Goal: Submit feedback/report problem

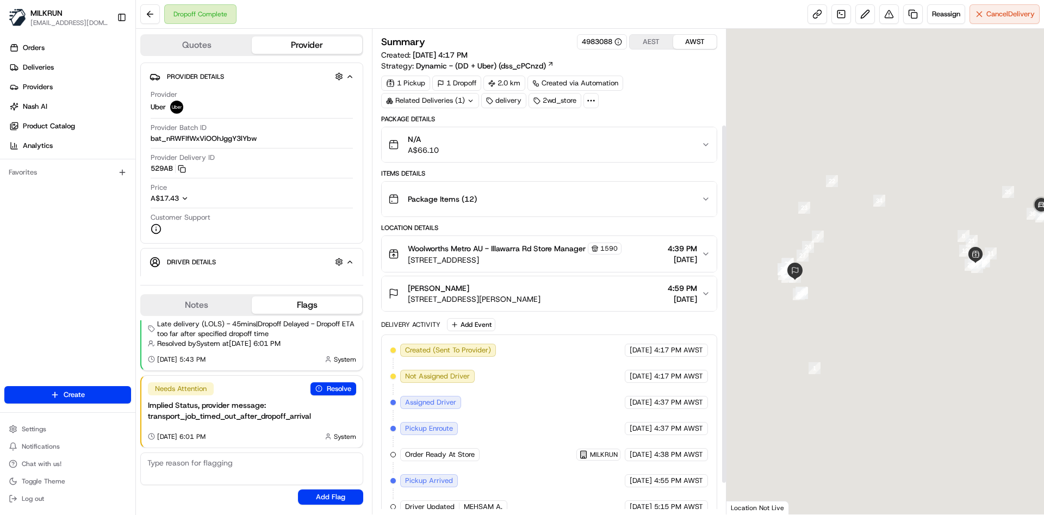
scroll to position [170, 0]
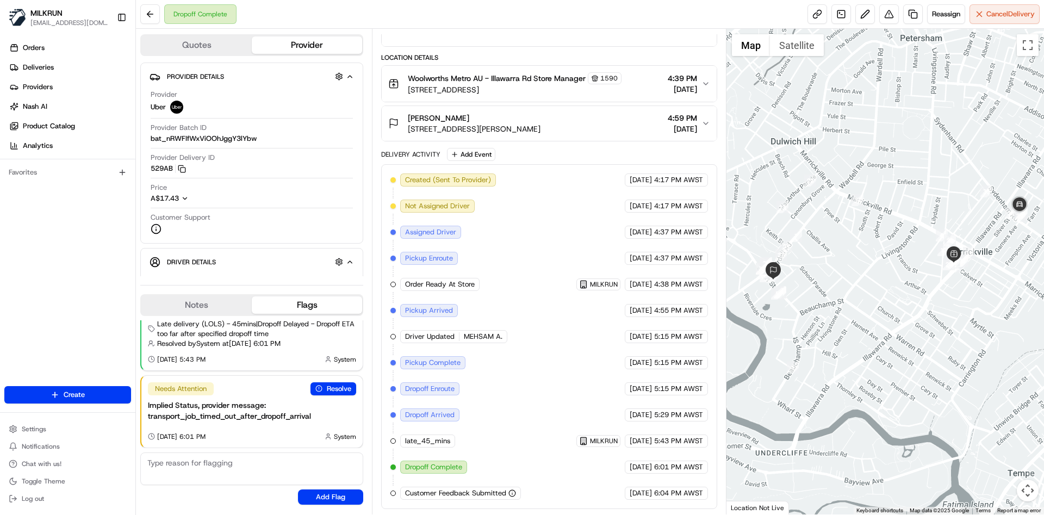
drag, startPoint x: 1043, startPoint y: 302, endPoint x: 1014, endPoint y: 301, distance: 29.4
click at [1014, 301] on div at bounding box center [885, 271] width 318 height 485
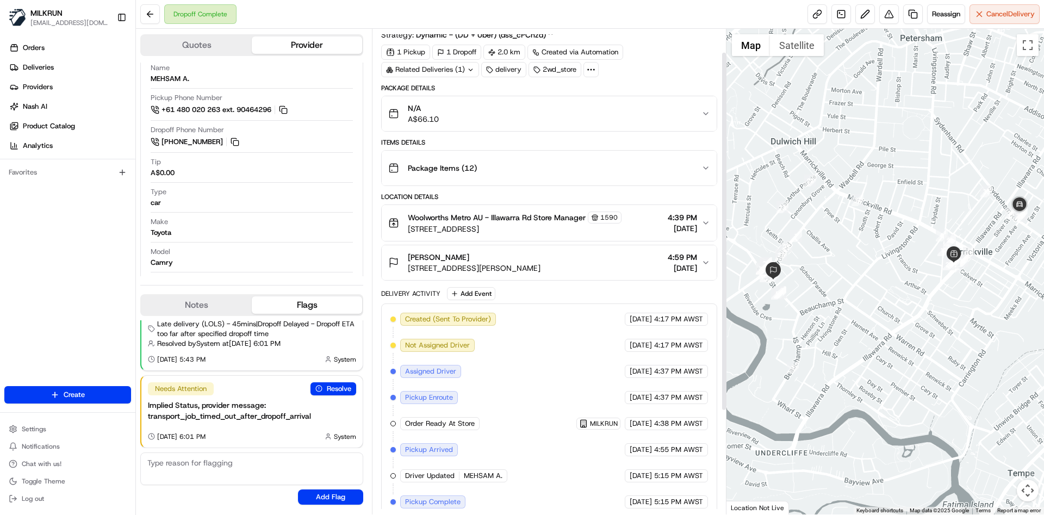
scroll to position [28, 0]
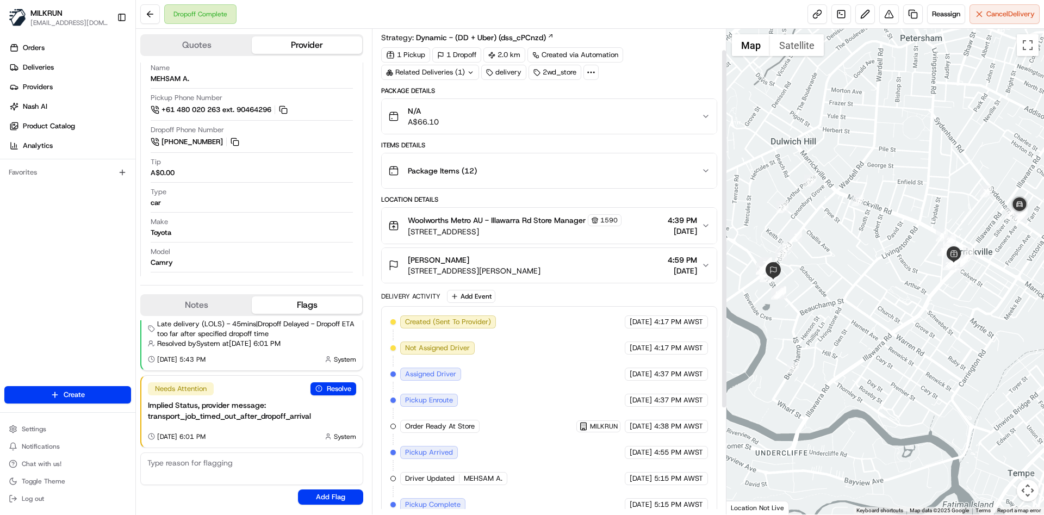
click at [639, 275] on div "Tessa Coulter 7/47 Ewart St, Marrickville, NSW 2204, AU 4:59 PM 20/08/2025" at bounding box center [544, 265] width 313 height 22
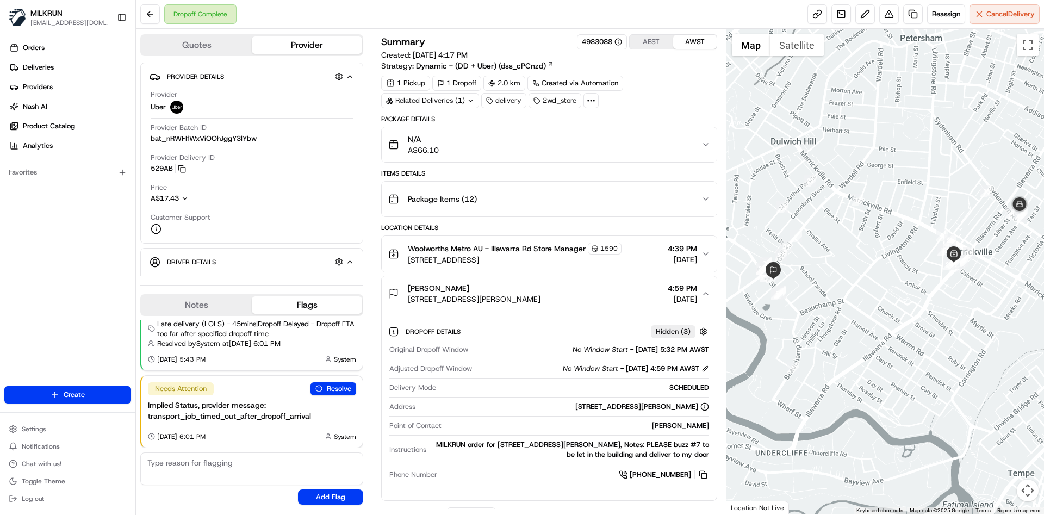
scroll to position [359, 0]
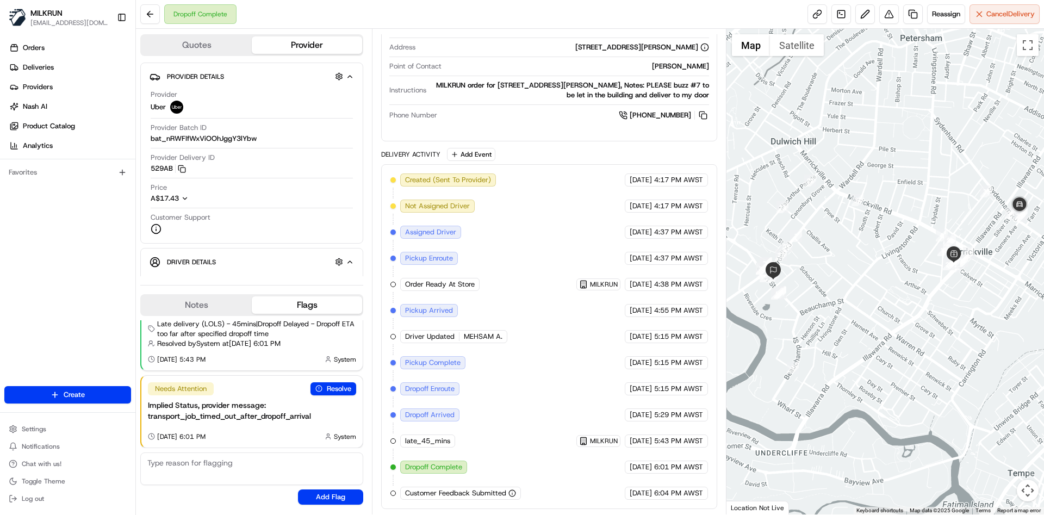
drag, startPoint x: 603, startPoint y: 221, endPoint x: 535, endPoint y: 144, distance: 102.9
click at [535, 144] on div "Package Details N/A A$66.10 Items Details Package Items ( 12 ) Location Details…" at bounding box center [548, 131] width 335 height 753
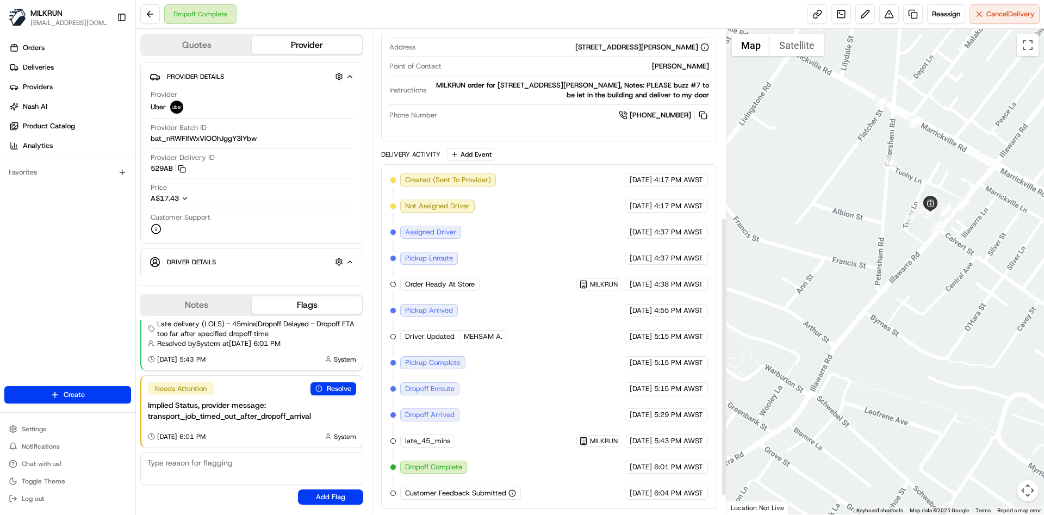
scroll to position [0, 0]
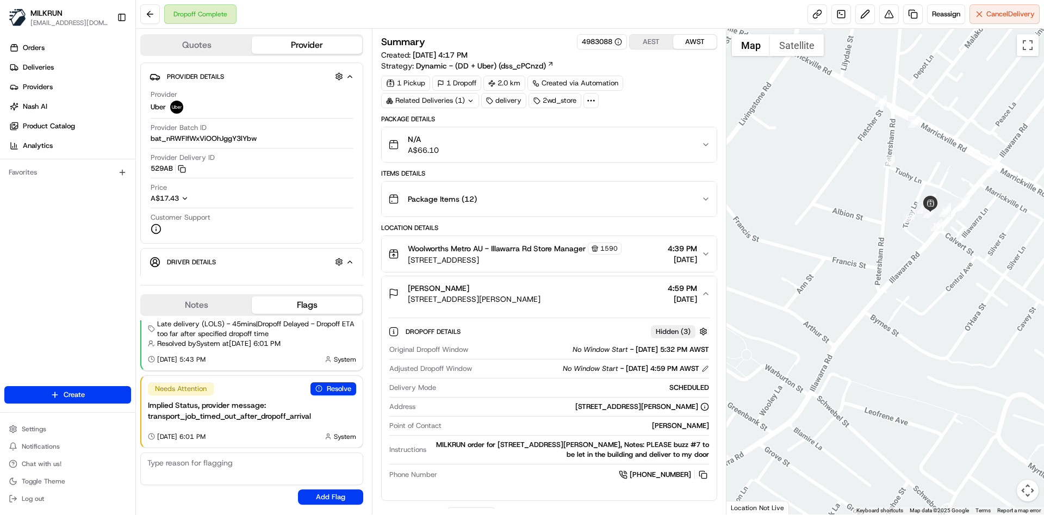
click at [689, 204] on div "Package Items ( 12 )" at bounding box center [544, 199] width 313 height 22
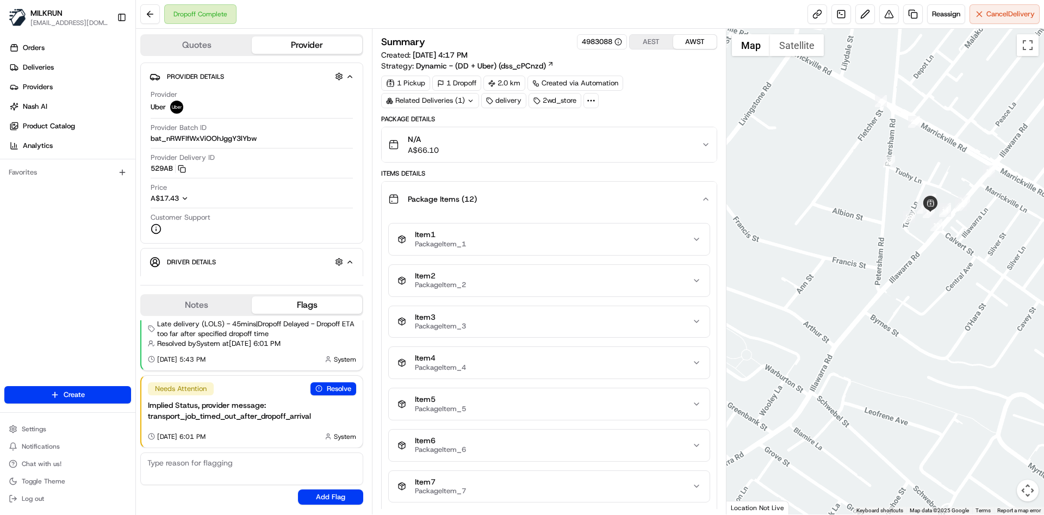
click at [689, 204] on div "Package Items ( 12 )" at bounding box center [544, 199] width 313 height 22
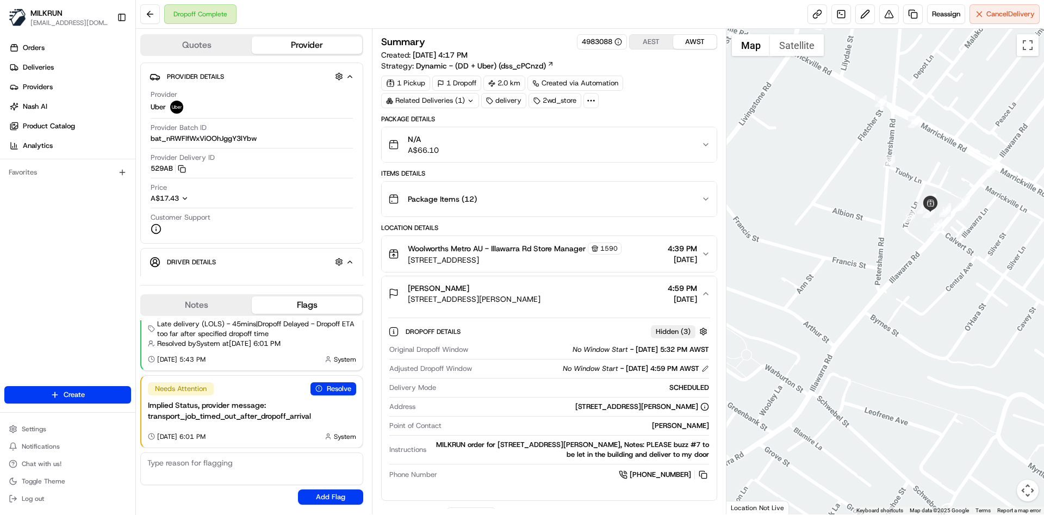
click at [690, 100] on div "1 Pickup 1 Dropoff 2.0 km Created via Automation Related Deliveries (1) deliver…" at bounding box center [548, 92] width 335 height 33
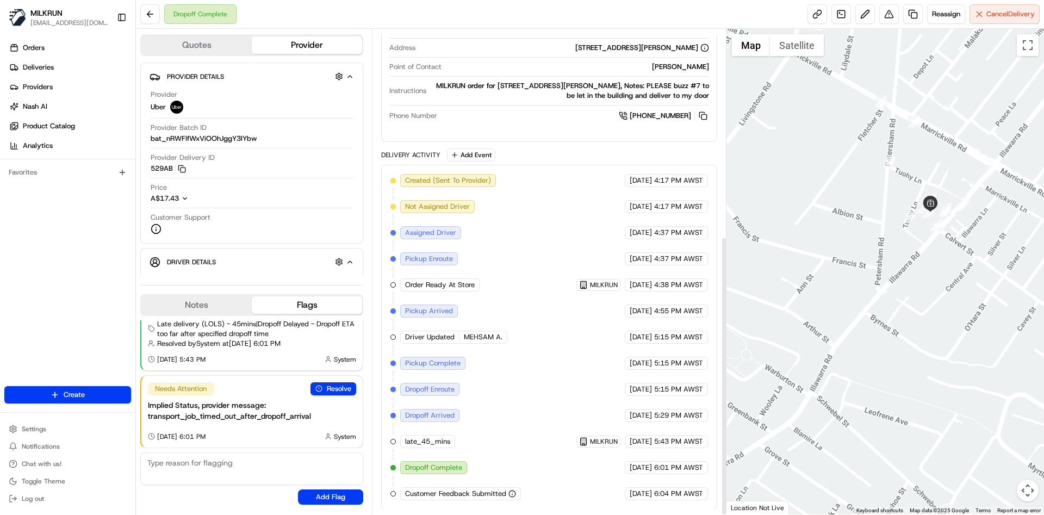
scroll to position [359, 0]
click at [537, 150] on div "Delivery Activity Add Event" at bounding box center [548, 154] width 335 height 13
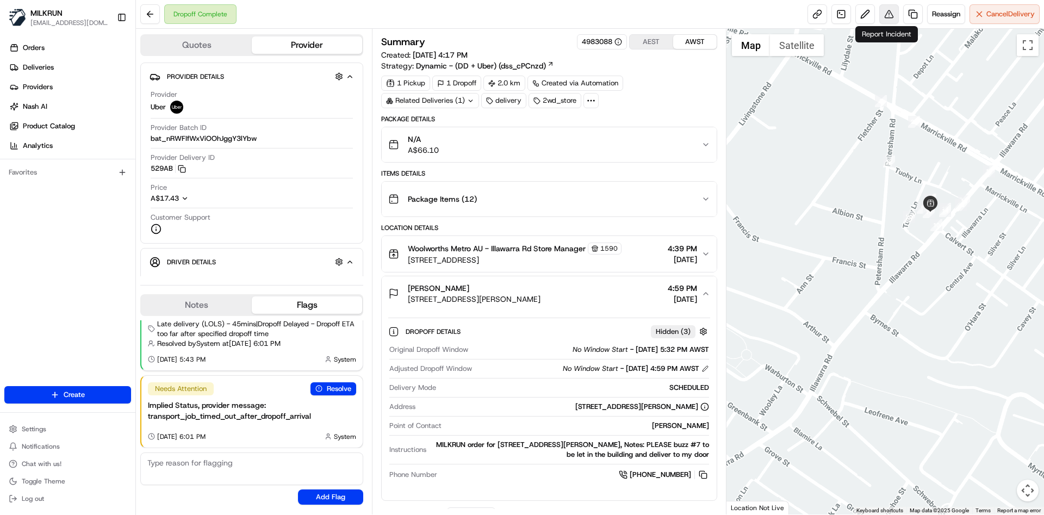
click at [890, 12] on button at bounding box center [889, 14] width 20 height 20
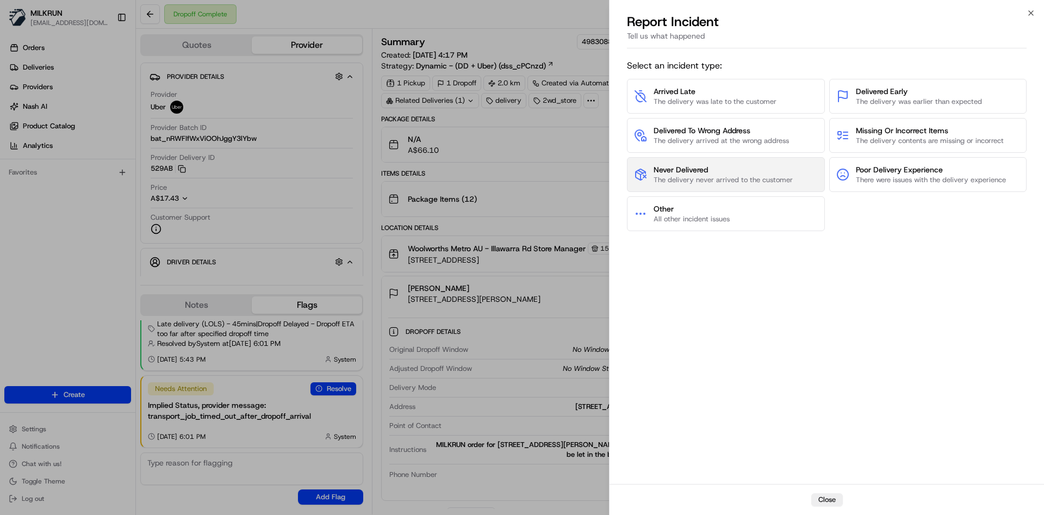
click at [727, 179] on span "The delivery never arrived to the customer" at bounding box center [722, 180] width 139 height 10
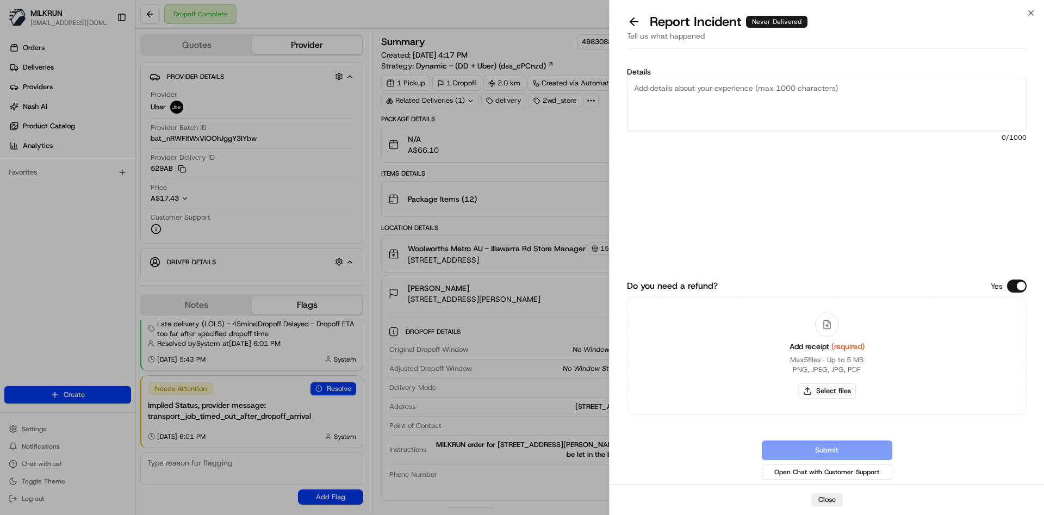
click at [689, 110] on textarea "Details" at bounding box center [827, 104] width 400 height 53
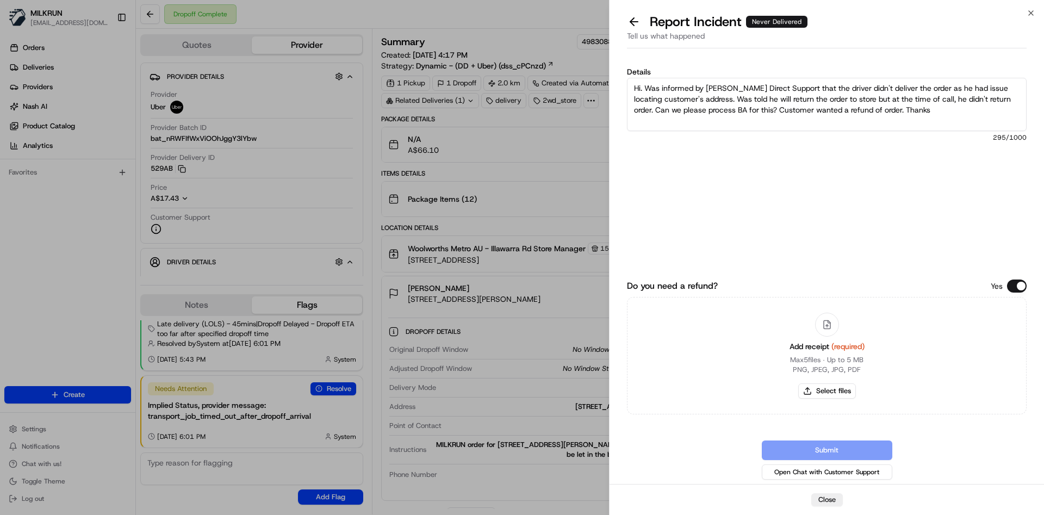
type textarea "Hi. Was informed by Uber Direct Support that the driver didn't deliver the orde…"
click at [826, 396] on button "Select files" at bounding box center [827, 390] width 58 height 15
type input "C:\fakepath\Screenshot 2025-08-20 185513.png"
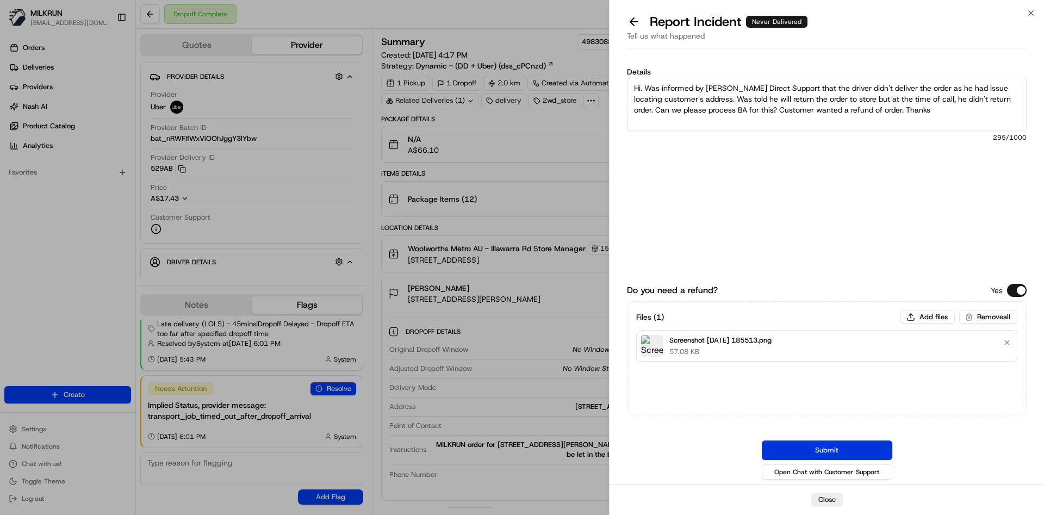
click at [836, 445] on button "Submit" at bounding box center [827, 450] width 130 height 20
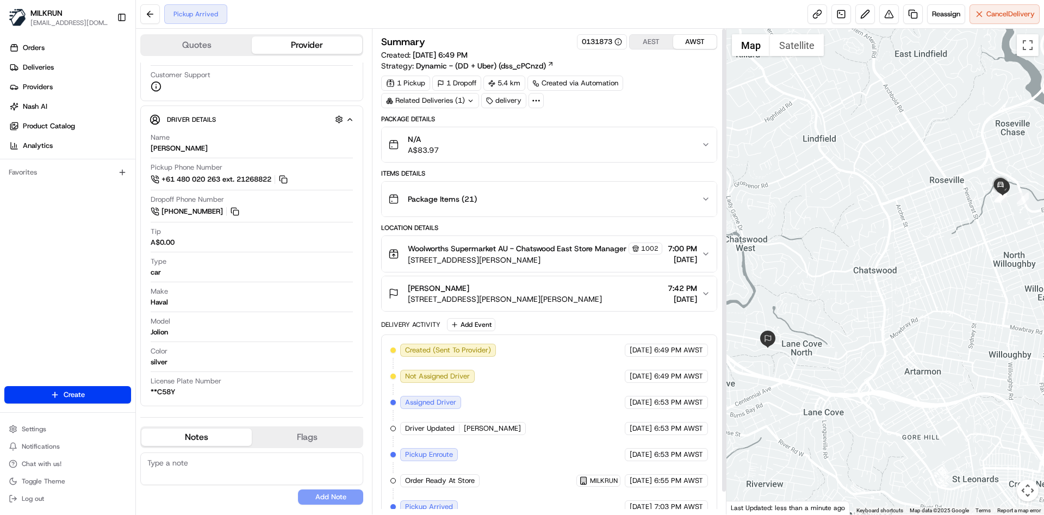
scroll to position [23, 0]
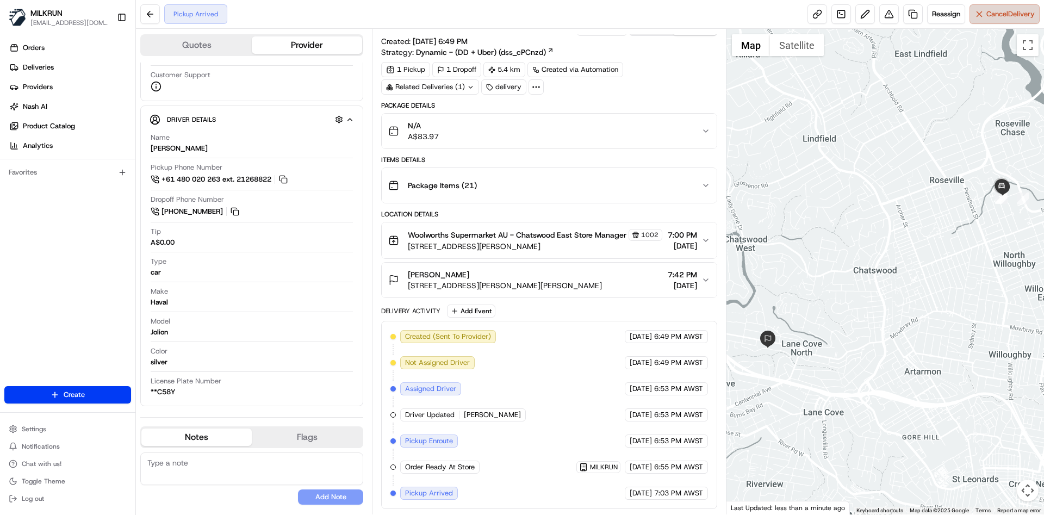
click at [1007, 16] on span "Cancel Delivery" at bounding box center [1010, 14] width 48 height 10
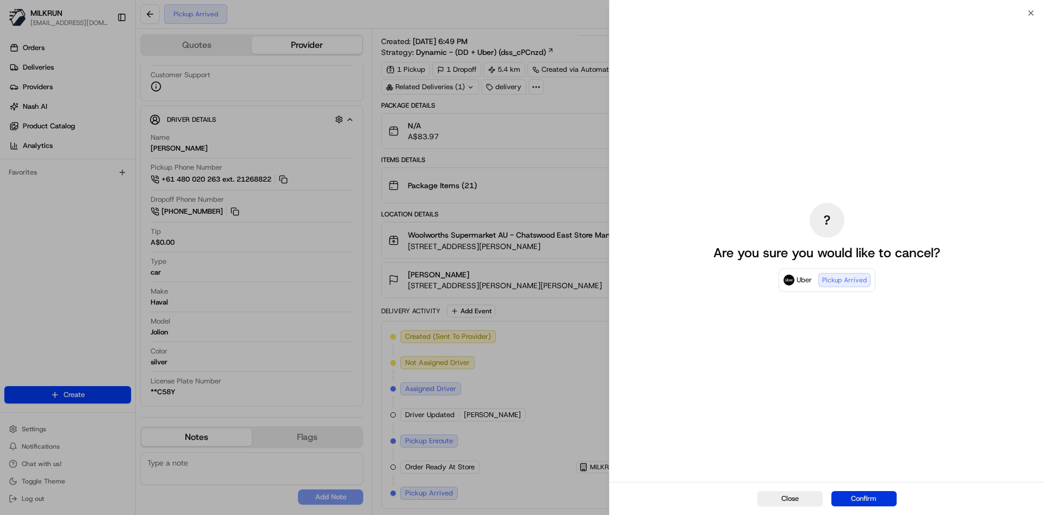
click at [864, 501] on button "Confirm" at bounding box center [863, 498] width 65 height 15
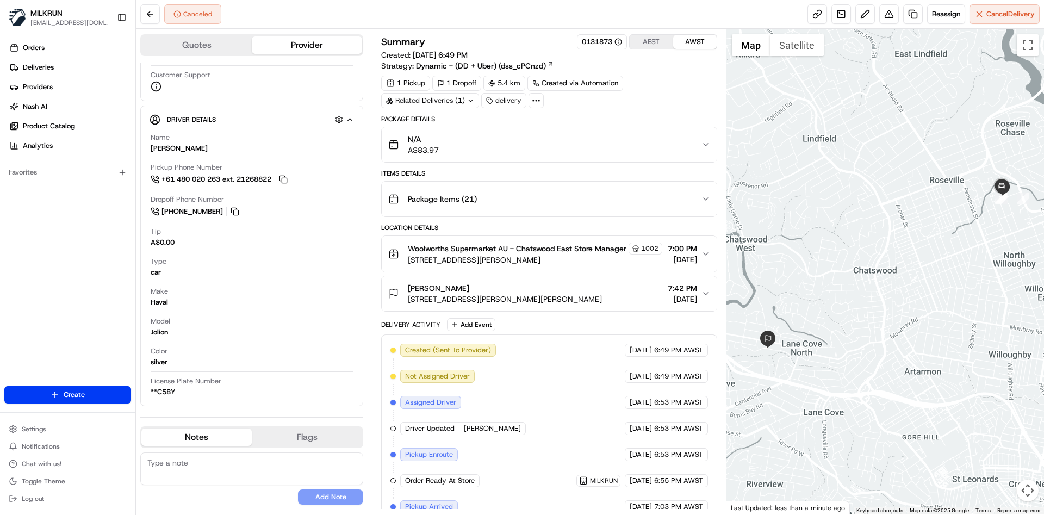
scroll to position [49, 0]
